Goal: Transaction & Acquisition: Subscribe to service/newsletter

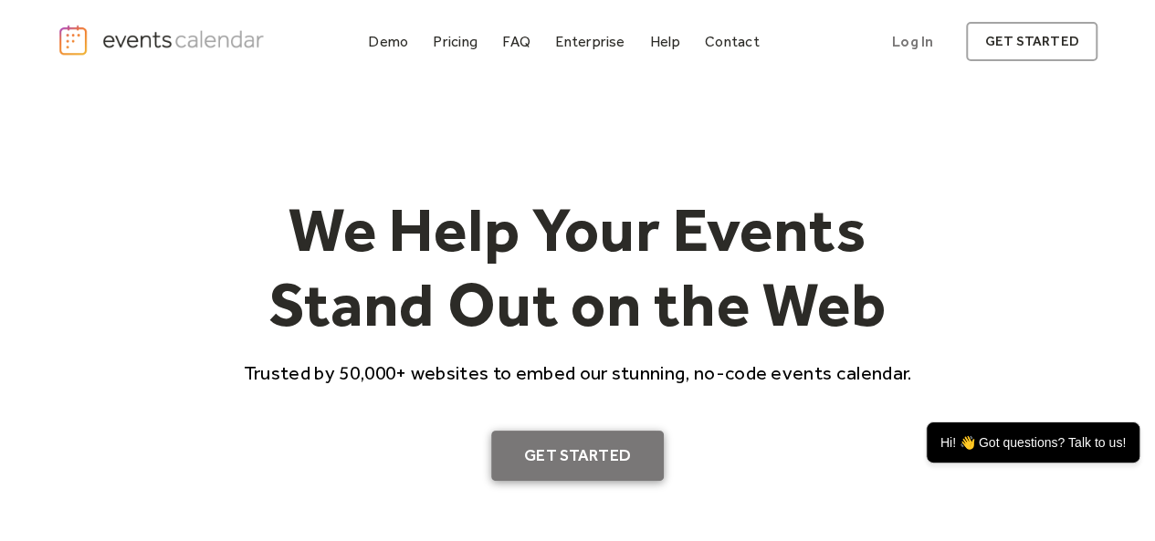
click at [635, 451] on link "Get Started" at bounding box center [577, 456] width 173 height 51
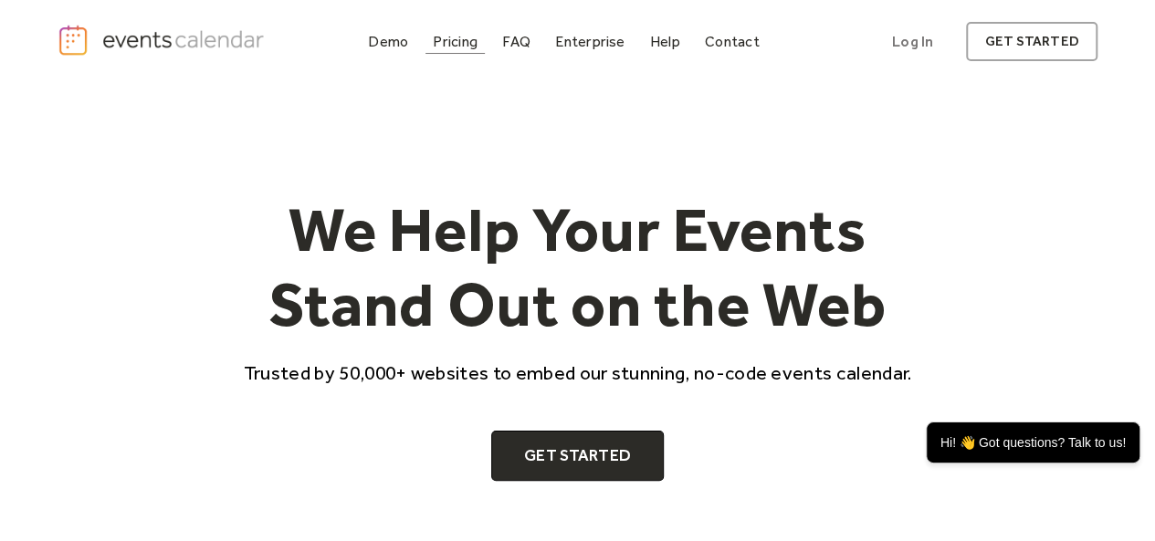
click at [443, 44] on div "Pricing" at bounding box center [455, 42] width 45 height 10
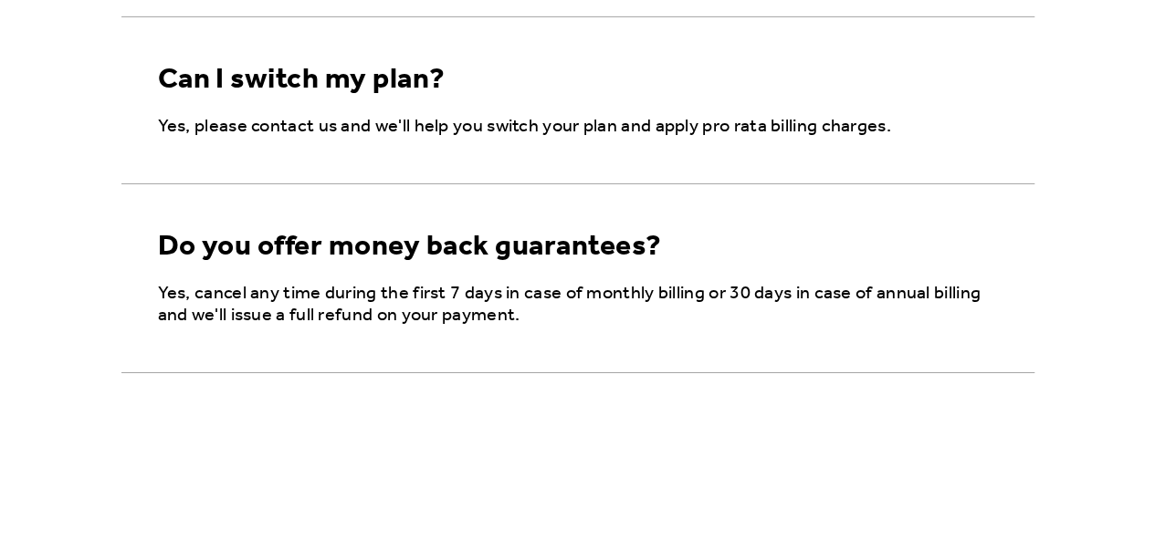
scroll to position [3132, 0]
